Goal: Task Accomplishment & Management: Use online tool/utility

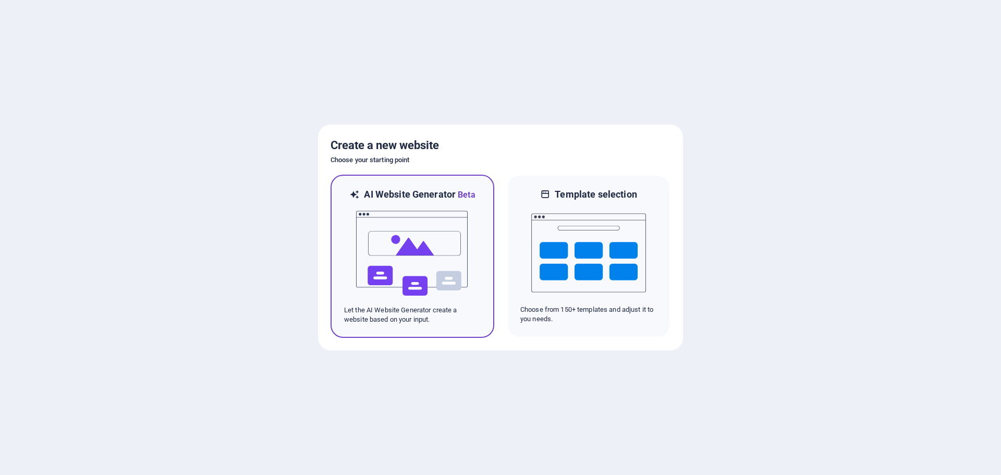
click at [386, 249] on img at bounding box center [412, 253] width 115 height 104
